Goal: Ask a question: Seek information or help from site administrators or community

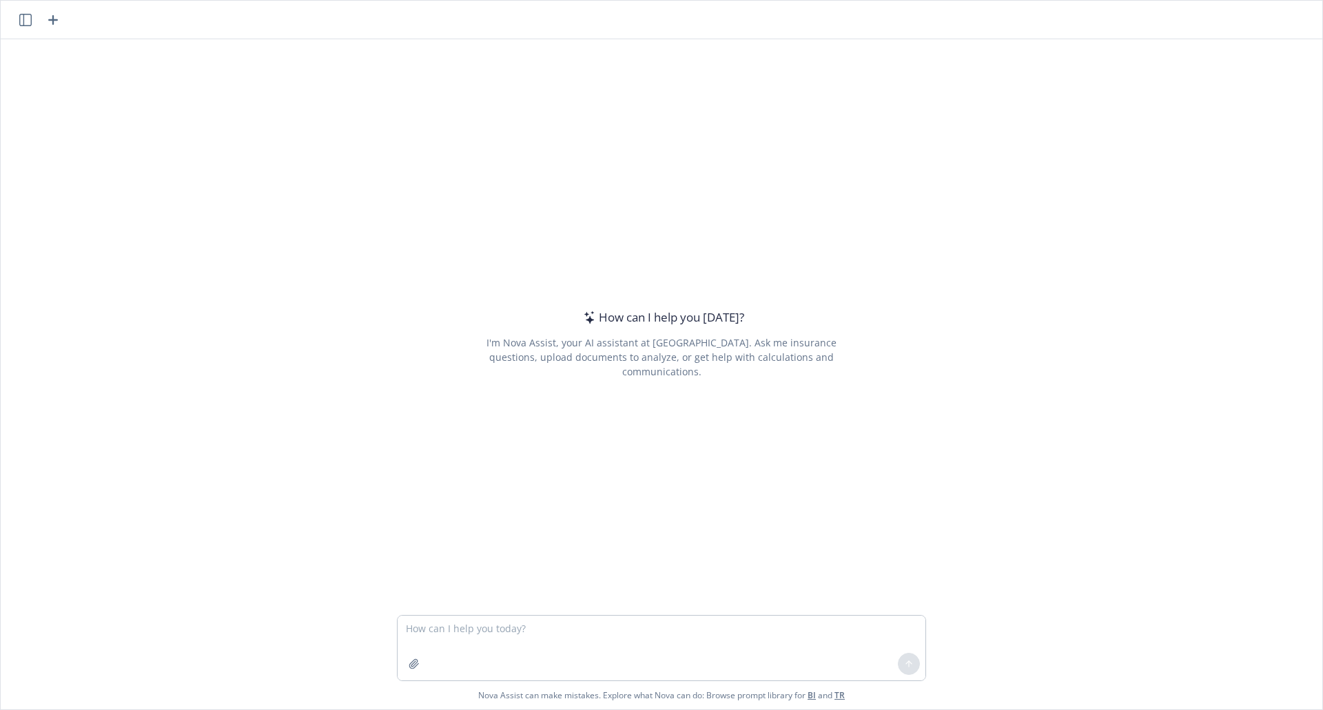
click at [657, 158] on div "How can I help you [DATE]? I'm Nova Assist, your AI assistant at Newfront. Ask …" at bounding box center [661, 343] width 529 height 477
